Goal: Task Accomplishment & Management: Use online tool/utility

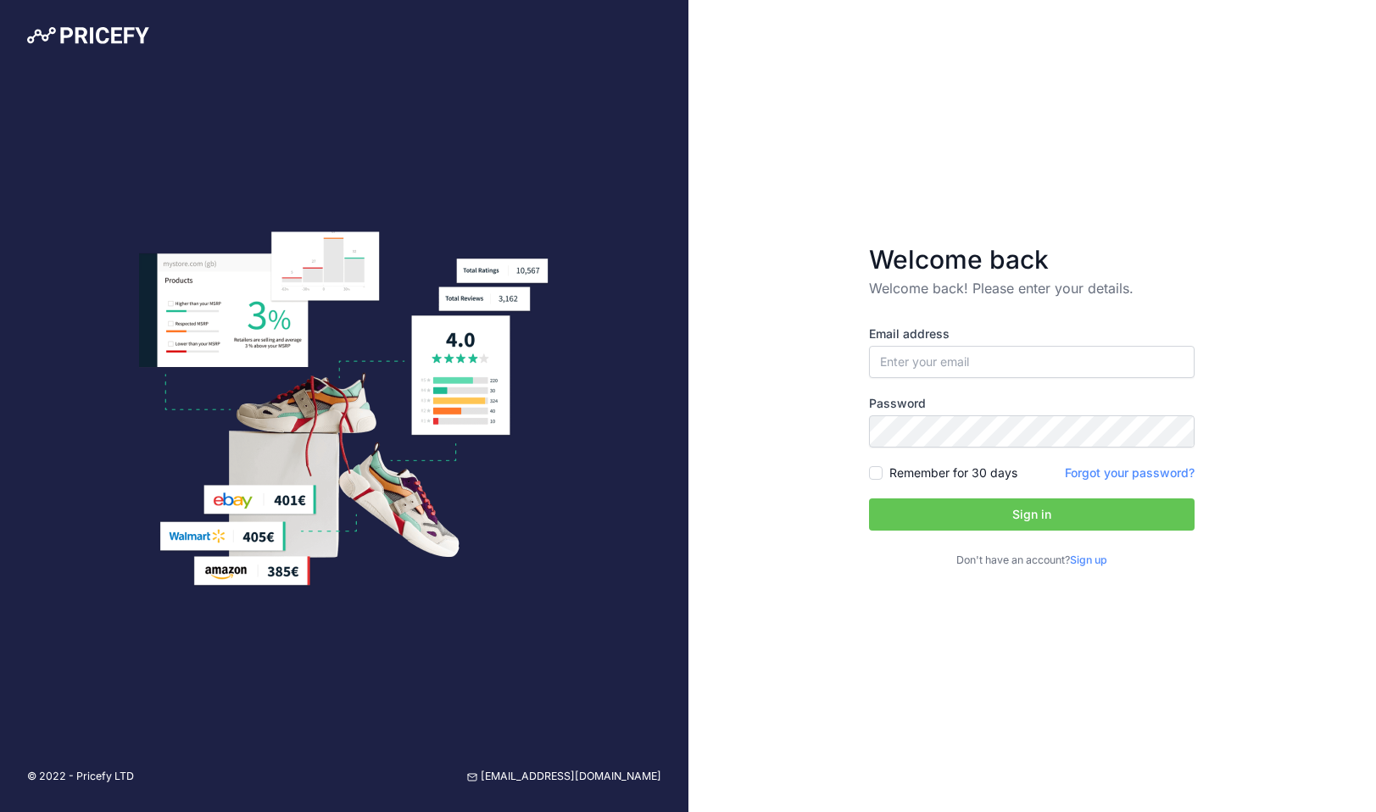
click at [1008, 391] on div "Email address Password Remember for 30 days" at bounding box center [1031, 446] width 325 height 243
click at [1008, 359] on input "email" at bounding box center [1031, 362] width 325 height 32
click at [946, 362] on input "email" at bounding box center [1031, 362] width 325 height 32
type input "[PERSON_NAME][EMAIL_ADDRESS][PERSON_NAME][DOMAIN_NAME]"
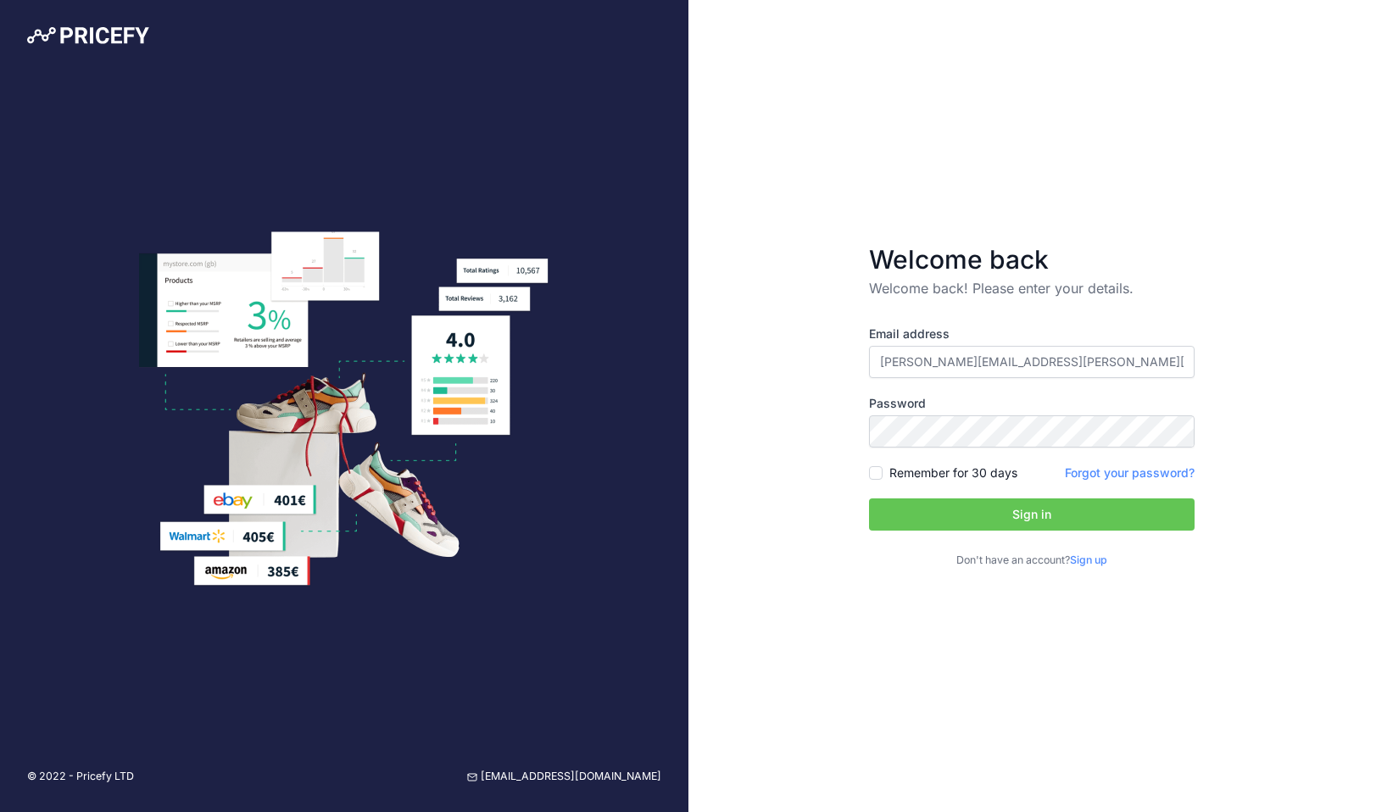
click at [942, 507] on button "Sign in" at bounding box center [1031, 514] width 325 height 32
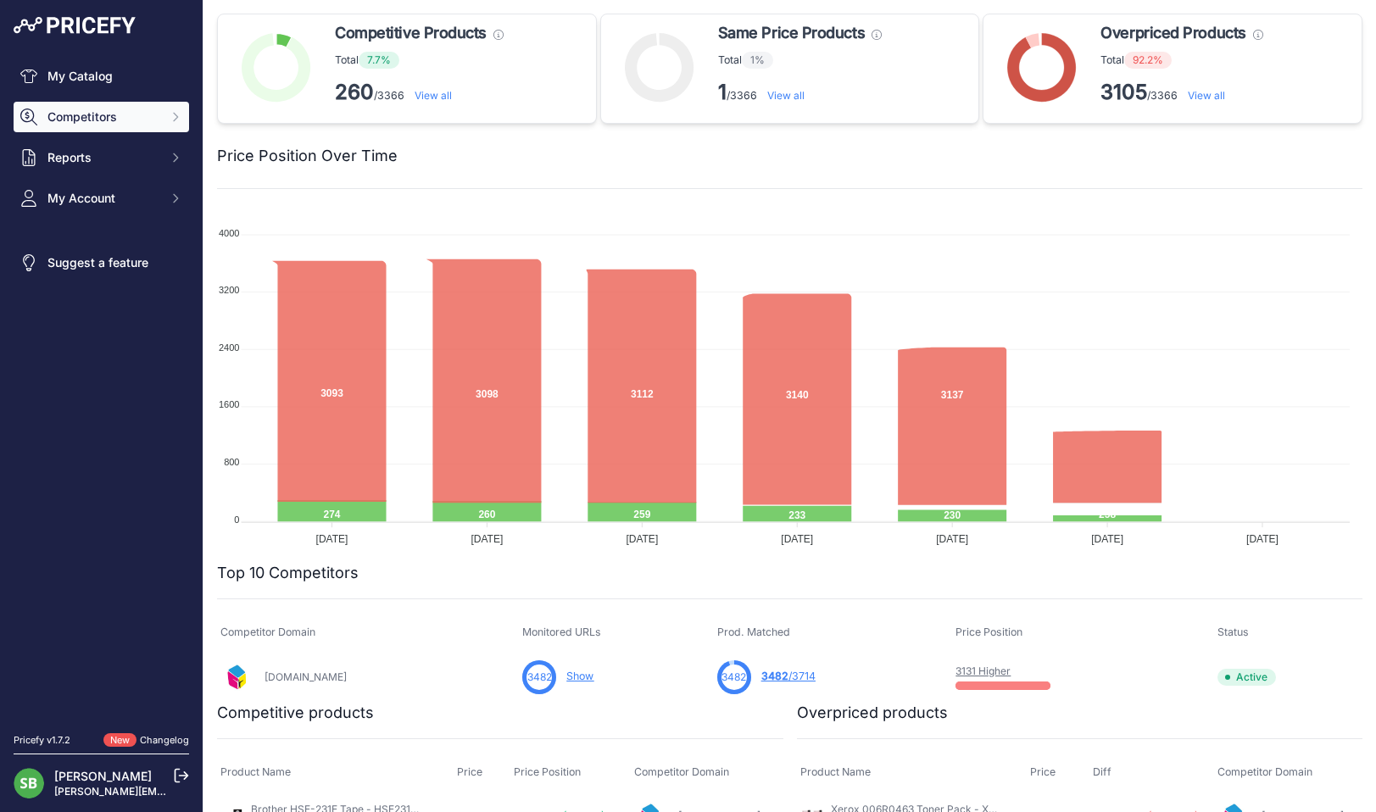
click at [98, 122] on span "Competitors" at bounding box center [102, 116] width 111 height 17
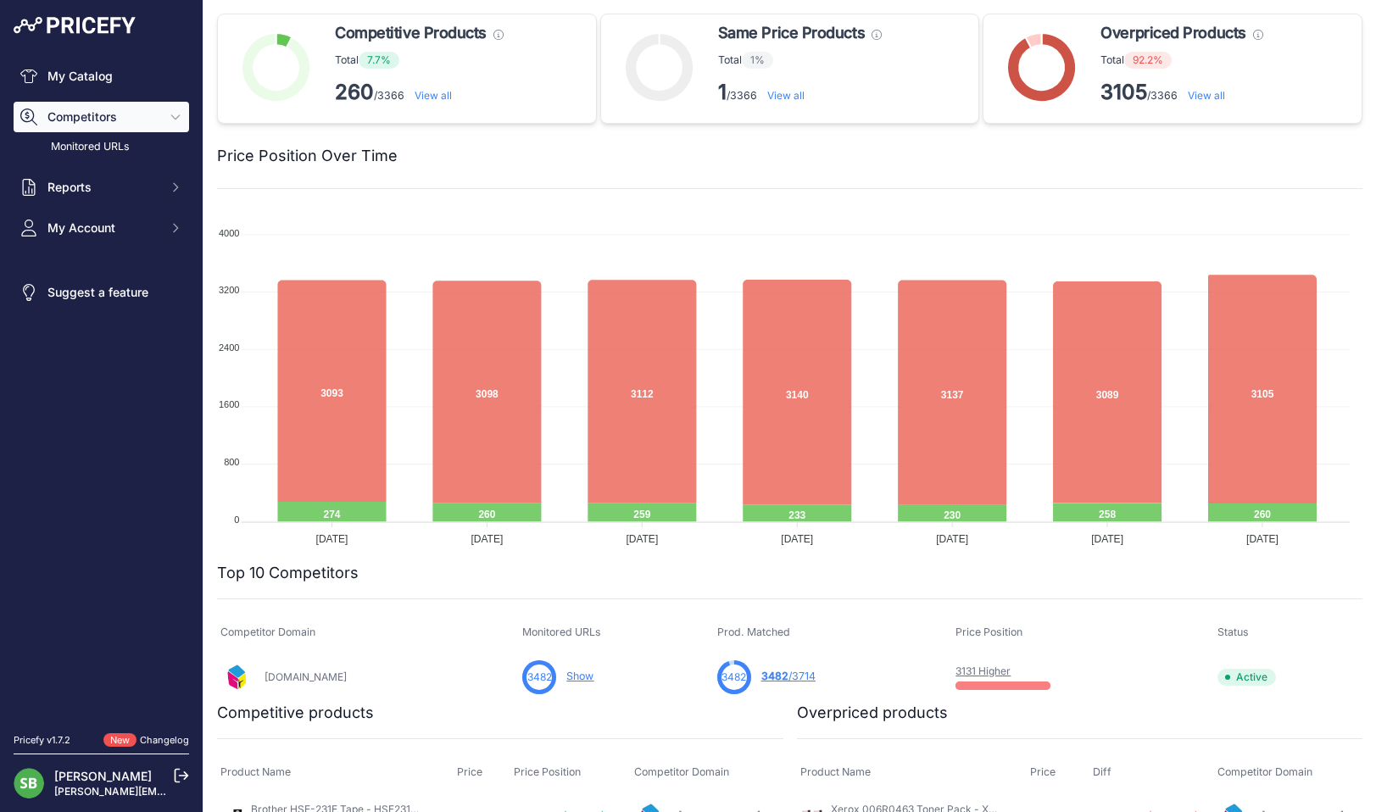
click at [98, 122] on span "Competitors" at bounding box center [102, 116] width 111 height 17
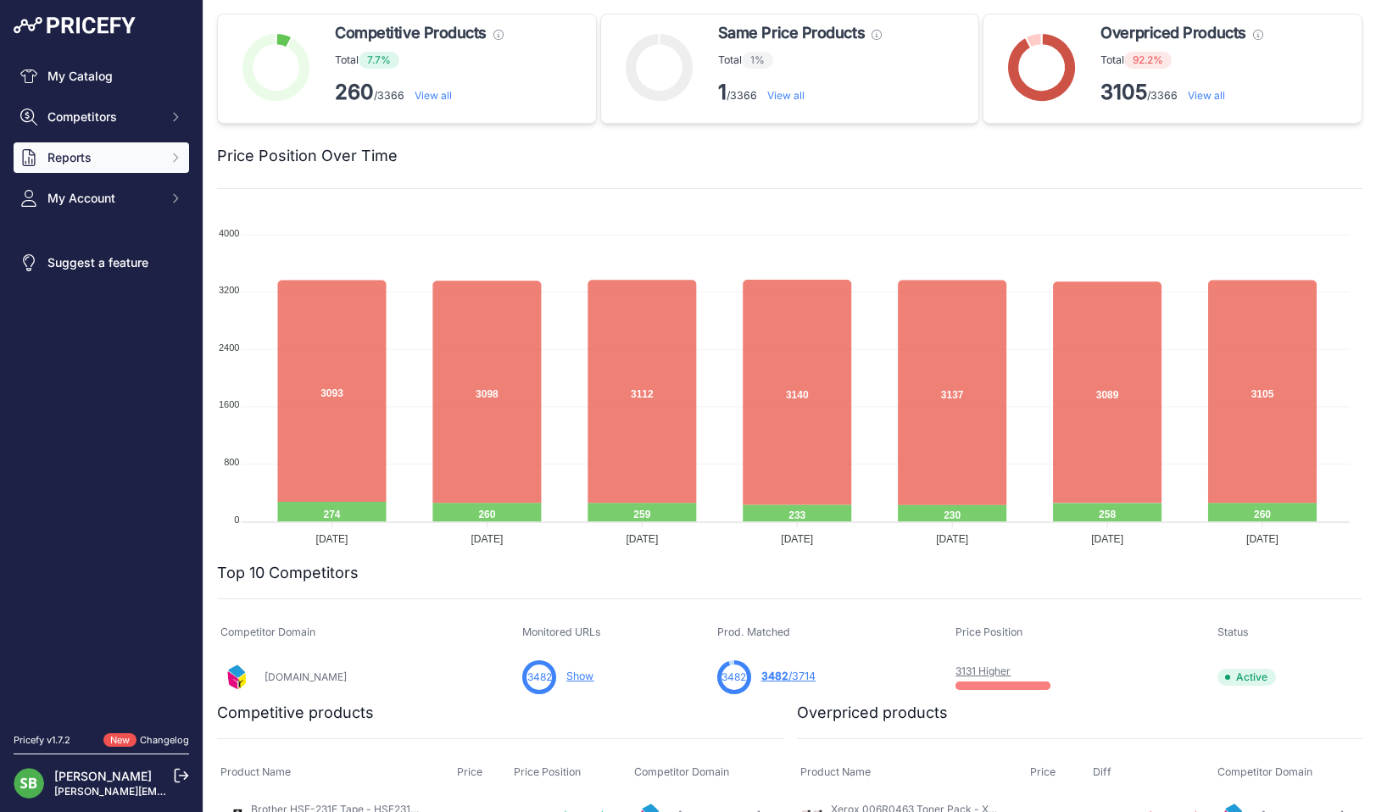
click at [81, 158] on span "Reports" at bounding box center [102, 157] width 111 height 17
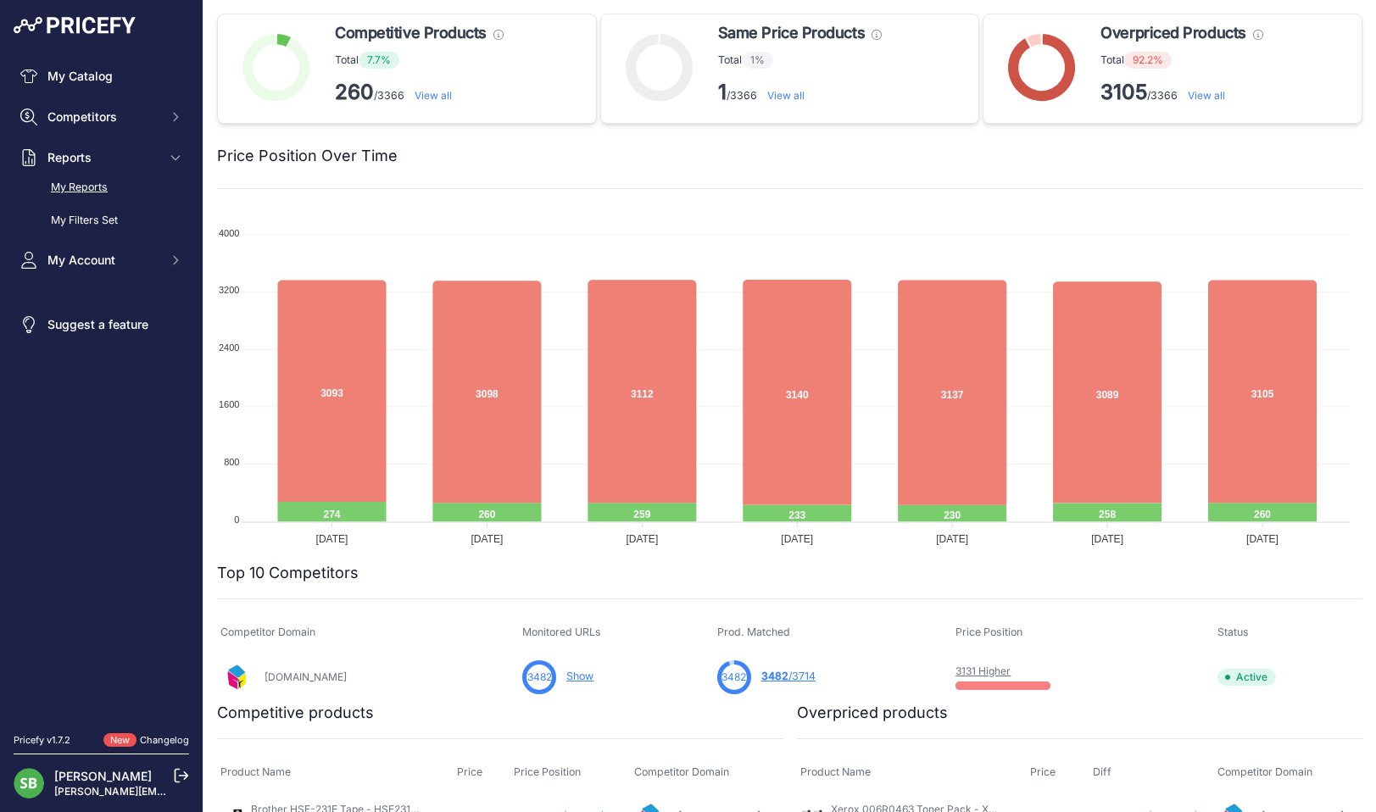
click at [75, 176] on link "My Reports" at bounding box center [101, 188] width 175 height 30
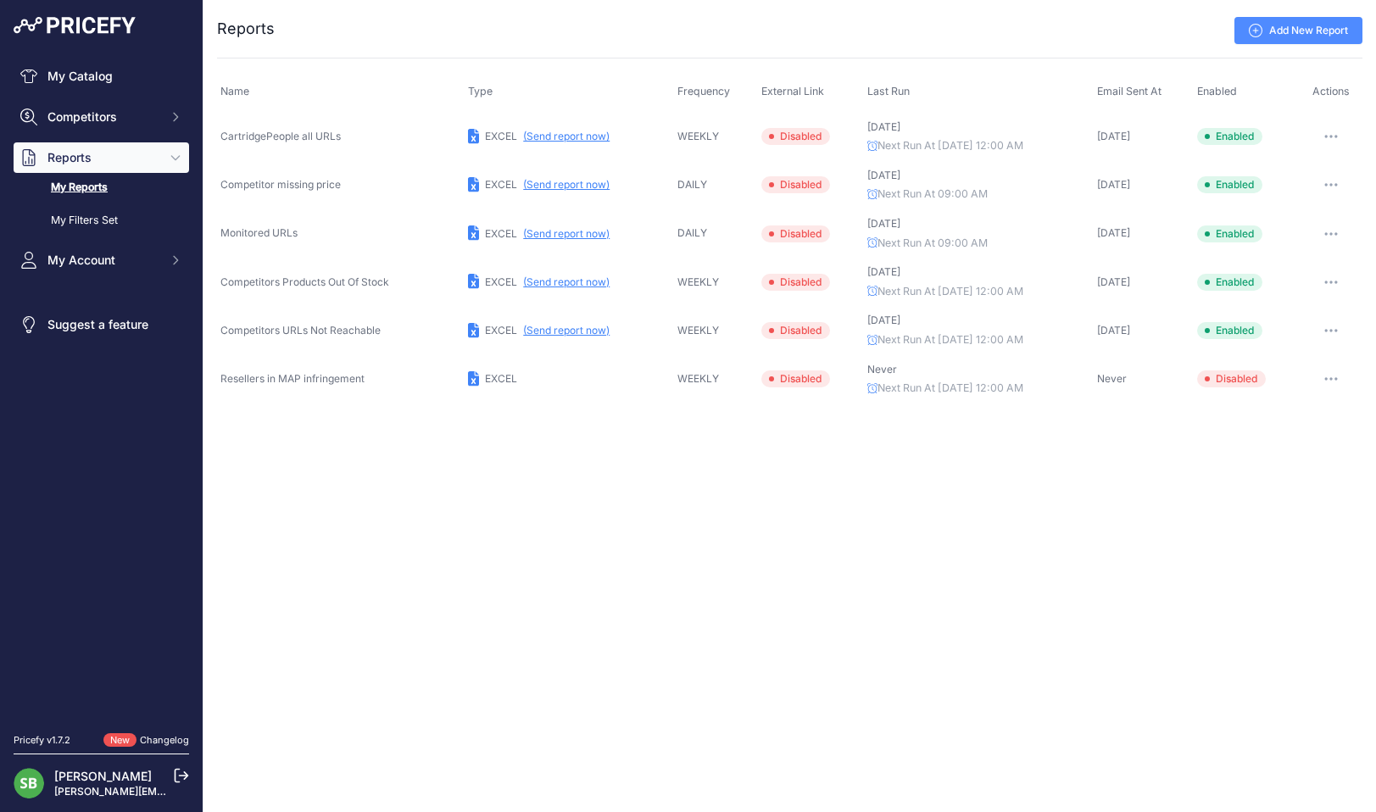
click at [536, 188] on button "(Send report now)" at bounding box center [566, 185] width 86 height 14
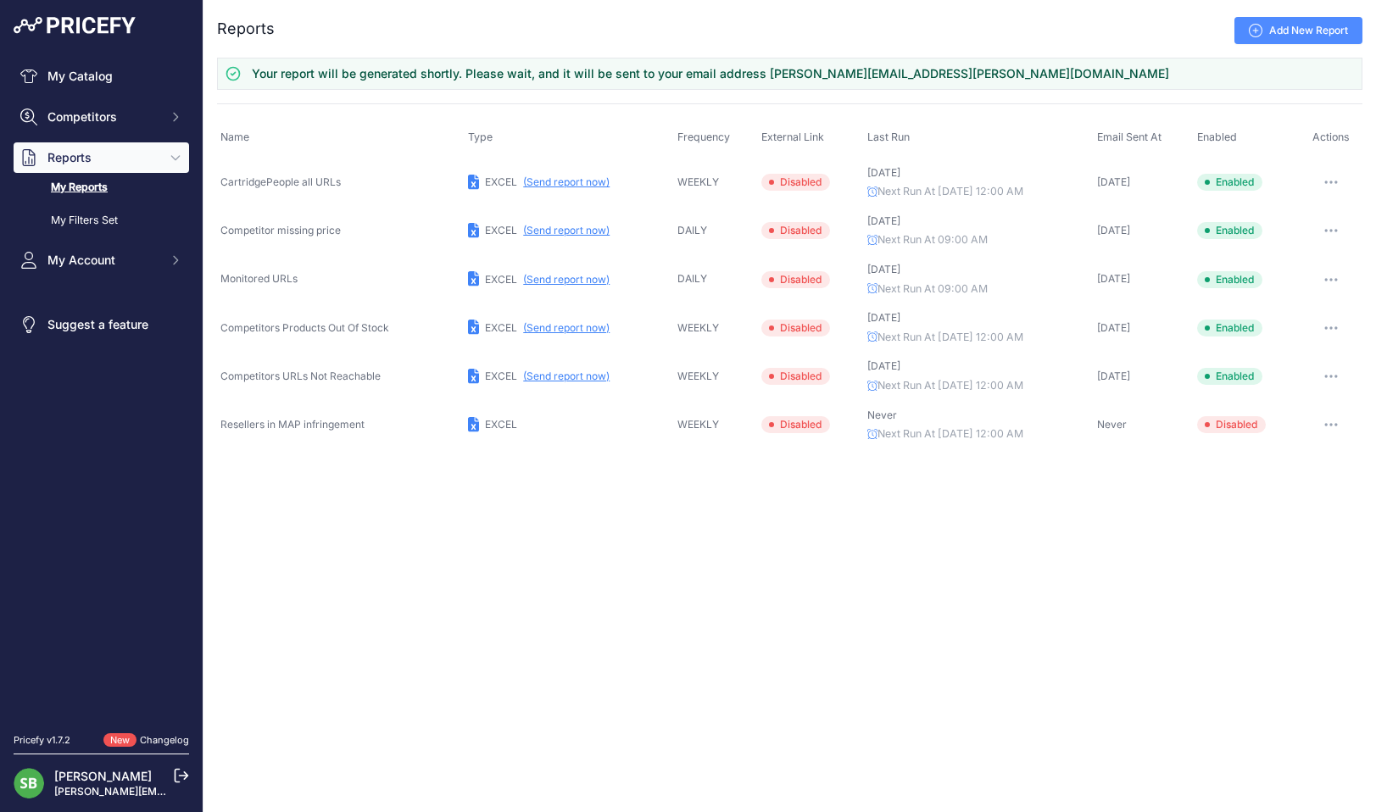
click at [559, 281] on button "(Send report now)" at bounding box center [566, 280] width 86 height 14
